Goal: Task Accomplishment & Management: Manage account settings

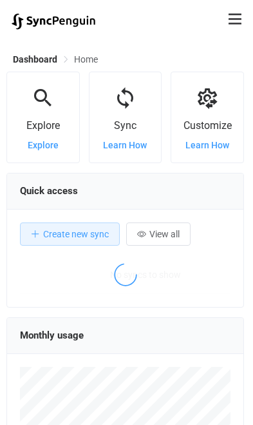
scroll to position [250, 238]
click at [231, 17] on icon at bounding box center [235, 19] width 13 height 15
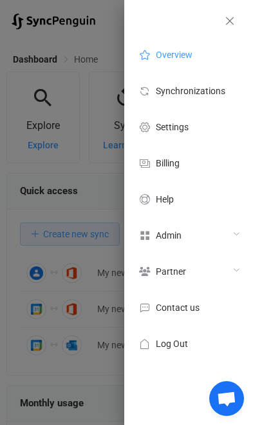
click at [143, 238] on icon at bounding box center [144, 235] width 15 height 12
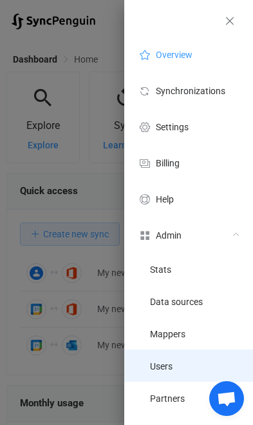
click at [193, 359] on li "Users" at bounding box center [188, 365] width 129 height 32
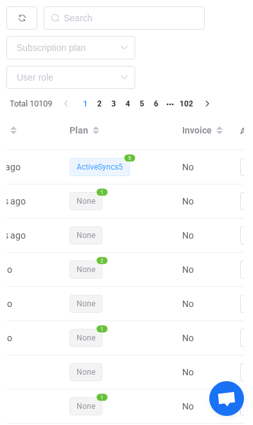
scroll to position [0, 378]
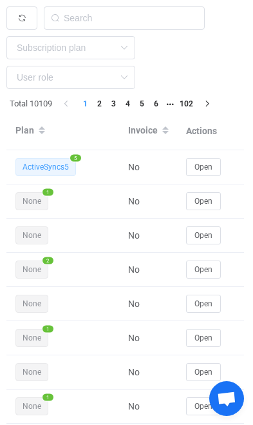
click at [198, 165] on span "Open" at bounding box center [204, 166] width 18 height 9
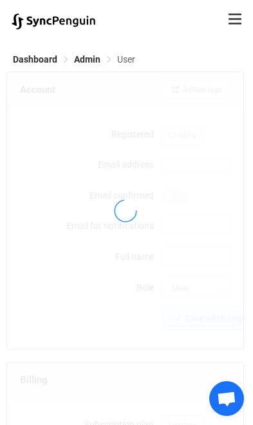
type input "[EMAIL_ADDRESS][PERSON_NAME][DOMAIN_NAME]"
type input "[PERSON_NAME]"
type input "14"
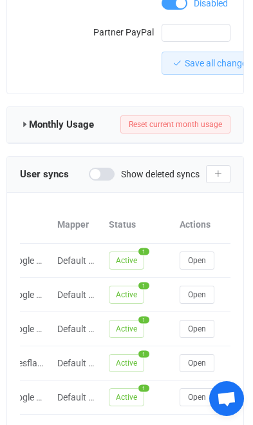
click at [200, 324] on span "Open" at bounding box center [197, 328] width 18 height 9
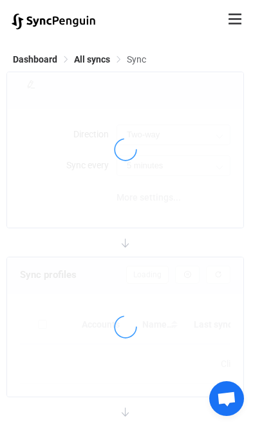
type input "10 minutes"
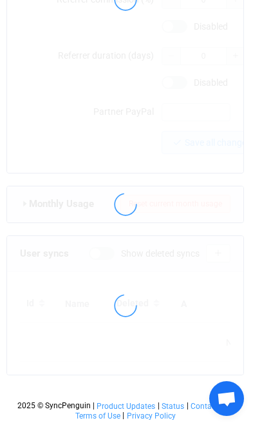
type input "[EMAIL_ADDRESS][PERSON_NAME][DOMAIN_NAME]"
type input "[PERSON_NAME]"
type input "14"
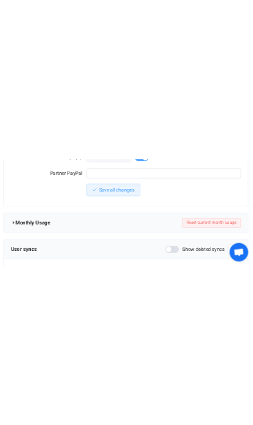
scroll to position [1402, 0]
